Goal: Task Accomplishment & Management: Complete application form

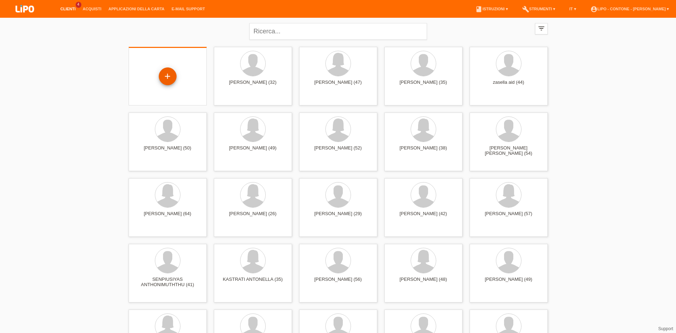
click at [166, 78] on div "+" at bounding box center [168, 76] width 18 height 18
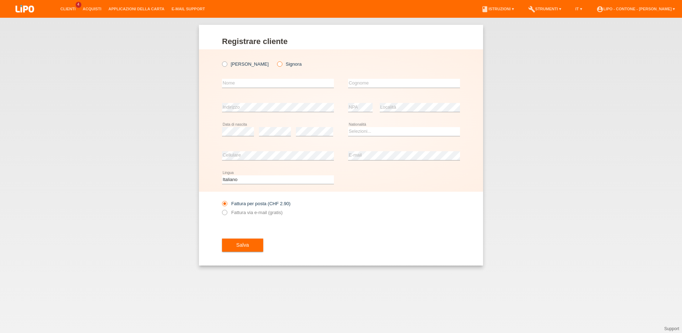
click at [276, 60] on icon at bounding box center [276, 60] width 0 height 0
click at [277, 65] on input "Signora" at bounding box center [279, 63] width 5 height 5
radio input "true"
click at [248, 85] on input "text" at bounding box center [278, 83] width 112 height 9
click at [91, 162] on div "Registrare cliente Registrare cliente Registrare cliente Signor Signora error N…" at bounding box center [341, 175] width 682 height 315
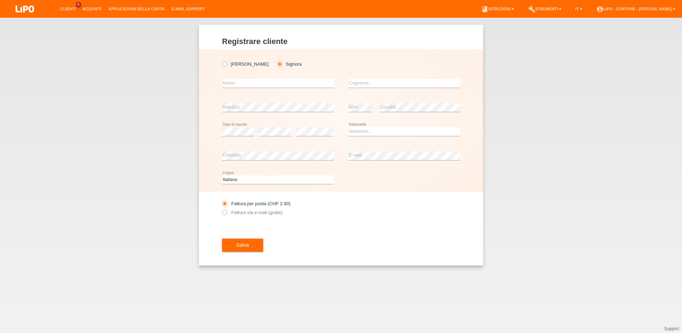
click at [117, 162] on div "Registrare cliente Registrare cliente Registrare cliente Signor Signora error N…" at bounding box center [341, 175] width 682 height 315
click at [118, 185] on div "Registrare cliente Registrare cliente Registrare cliente Signor Signora error N…" at bounding box center [341, 175] width 682 height 315
click at [600, 103] on div "Registrare cliente Registrare cliente Registrare cliente Signor Signora error N…" at bounding box center [341, 175] width 682 height 315
click at [115, 147] on div "Registrare cliente Registrare cliente Registrare cliente Signor Signora error N…" at bounding box center [341, 175] width 682 height 315
click at [224, 81] on input "text" at bounding box center [278, 83] width 112 height 9
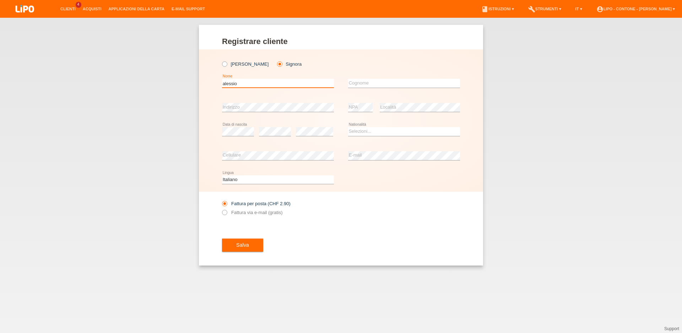
type input "alessio"
type input "[PERSON_NAME]"
click at [348, 127] on select "Selezioni... Svizzera Austria Germania Liechtenstein ------------ Afghanistan A…" at bounding box center [404, 131] width 112 height 9
select select "IT"
click at [0, 0] on option "Italia" at bounding box center [0, 0] width 0 height 0
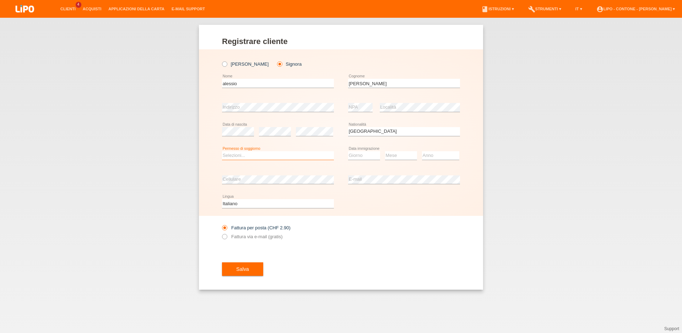
click at [222, 151] on select "Selezioni... C B B - Status di rifugiato Altro" at bounding box center [278, 155] width 112 height 9
select select "C"
click at [0, 0] on option "C" at bounding box center [0, 0] width 0 height 0
click at [348, 151] on select "Giorno 01 02 03 04 05 06 07 08 09 10" at bounding box center [364, 155] width 32 height 9
select select "14"
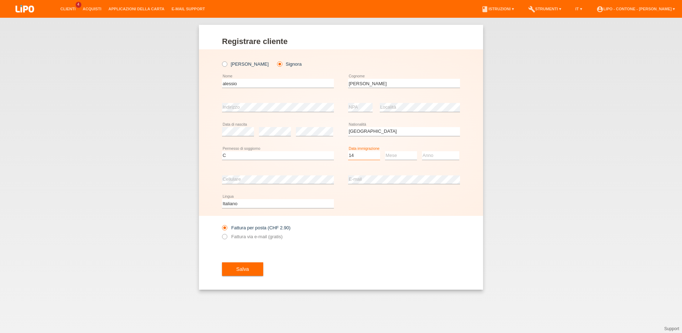
click at [0, 0] on option "14" at bounding box center [0, 0] width 0 height 0
click at [385, 151] on select "Mese 01 02 03 04 05 06 07 08 09 10 11" at bounding box center [401, 155] width 32 height 9
select select "01"
click at [0, 0] on option "01" at bounding box center [0, 0] width 0 height 0
click at [422, 151] on select "Anno 2025 2024 2023 2022 2021 2020 2019 2018 2017 2016 2015 2014 2013 2012 2011…" at bounding box center [440, 155] width 37 height 9
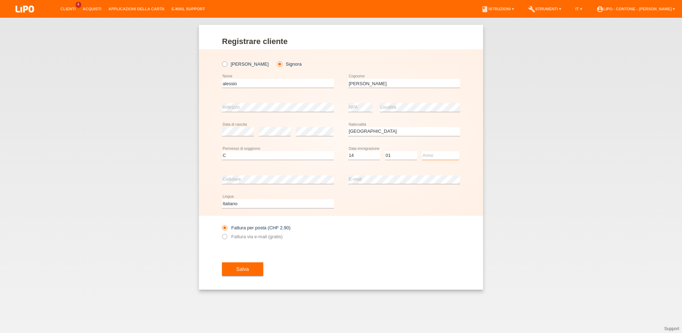
select select "2016"
click at [0, 0] on option "2016" at bounding box center [0, 0] width 0 height 0
click at [221, 233] on icon at bounding box center [221, 233] width 0 height 0
click at [224, 238] on input "Fattura via e-mail (gratis)" at bounding box center [224, 238] width 5 height 9
radio input "true"
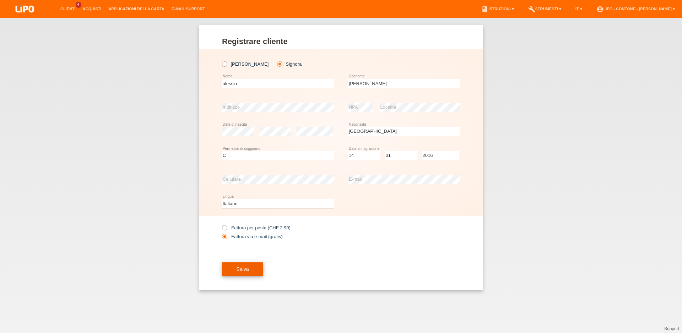
click at [246, 272] on span "Salva" at bounding box center [242, 269] width 13 height 6
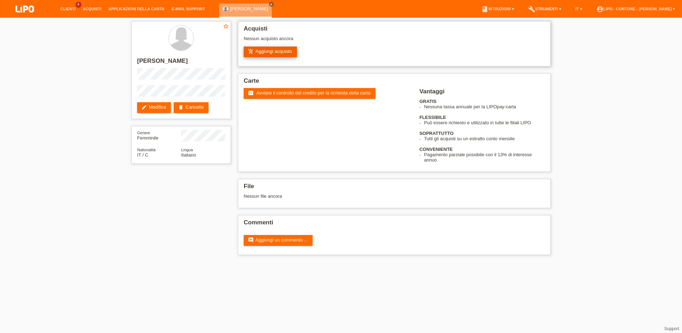
click at [251, 56] on link "add_shopping_cart Aggiungi acquisto" at bounding box center [270, 52] width 53 height 11
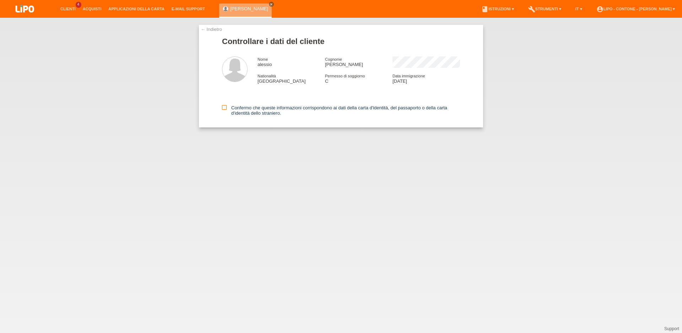
click at [225, 110] on icon at bounding box center [224, 107] width 5 height 5
click at [225, 110] on input "Confermo che queste informazioni corrispondono ai dati della carta d'identità, …" at bounding box center [224, 107] width 5 height 5
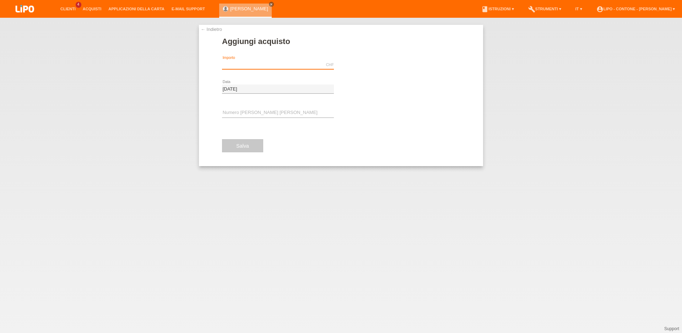
click at [228, 66] on input "text" at bounding box center [278, 64] width 112 height 9
type input "6"
type input "2616.60"
click at [366, 65] on span "Eseguire l’autorizzazione" at bounding box center [379, 64] width 51 height 5
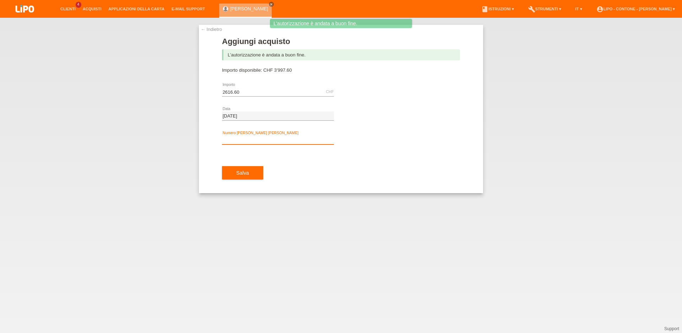
click at [236, 141] on input "text" at bounding box center [278, 140] width 112 height 9
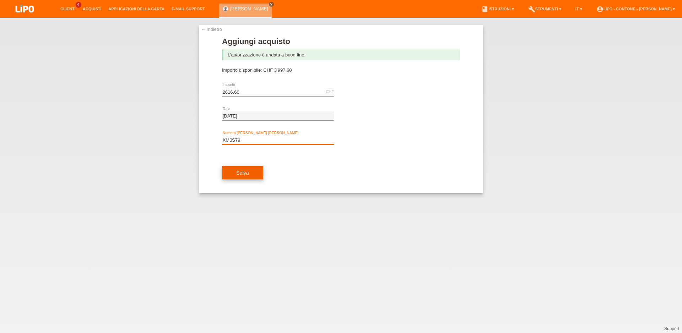
type input "XM0S79"
click at [234, 177] on button "Salva" at bounding box center [242, 172] width 41 height 13
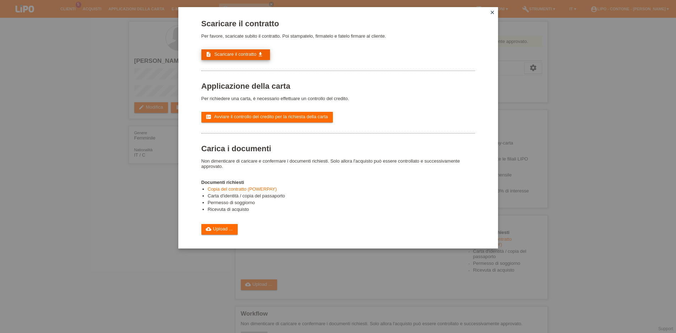
click at [224, 54] on span "Scaricare il contratto" at bounding box center [235, 53] width 42 height 5
click at [218, 235] on link "cloud_upload Upload ..." at bounding box center [219, 229] width 37 height 11
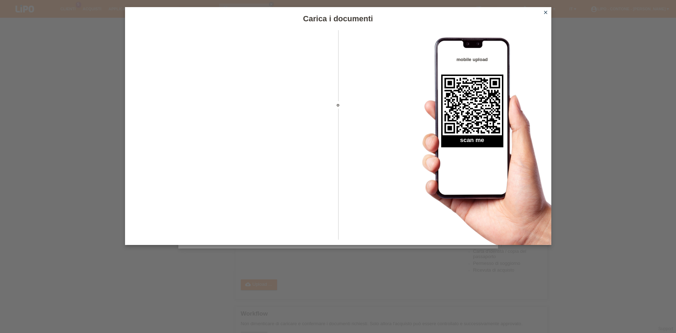
click at [545, 13] on icon "close" at bounding box center [546, 13] width 6 height 6
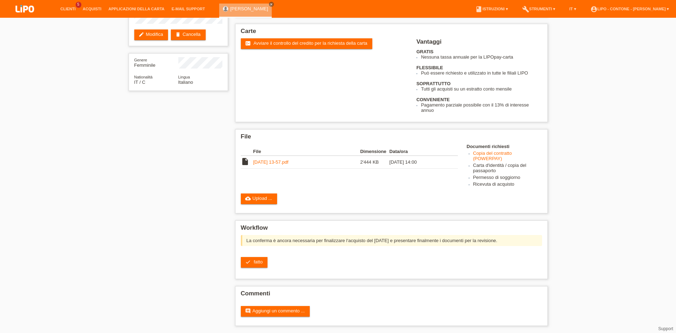
scroll to position [84, 0]
click at [277, 159] on link "[DATE] 13-57.pdf" at bounding box center [270, 161] width 35 height 5
click at [252, 264] on link "check fatto" at bounding box center [254, 262] width 27 height 11
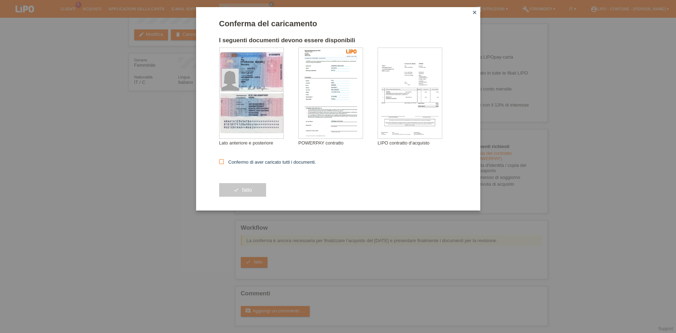
click at [222, 161] on icon at bounding box center [221, 161] width 5 height 5
click at [222, 161] on input "Confermo di aver caricato tutti i documenti." at bounding box center [221, 161] width 5 height 5
checkbox input "true"
click at [240, 195] on button "check fatto" at bounding box center [242, 189] width 47 height 13
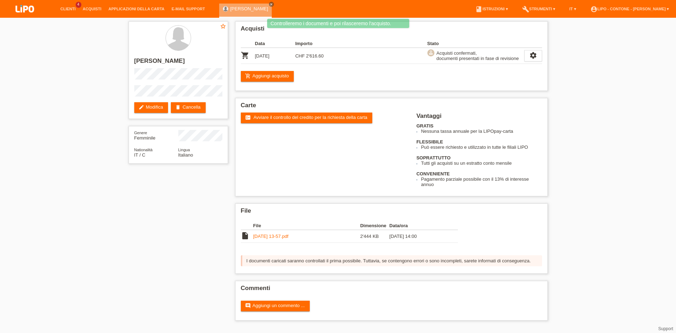
scroll to position [3, 0]
